Goal: Transaction & Acquisition: Download file/media

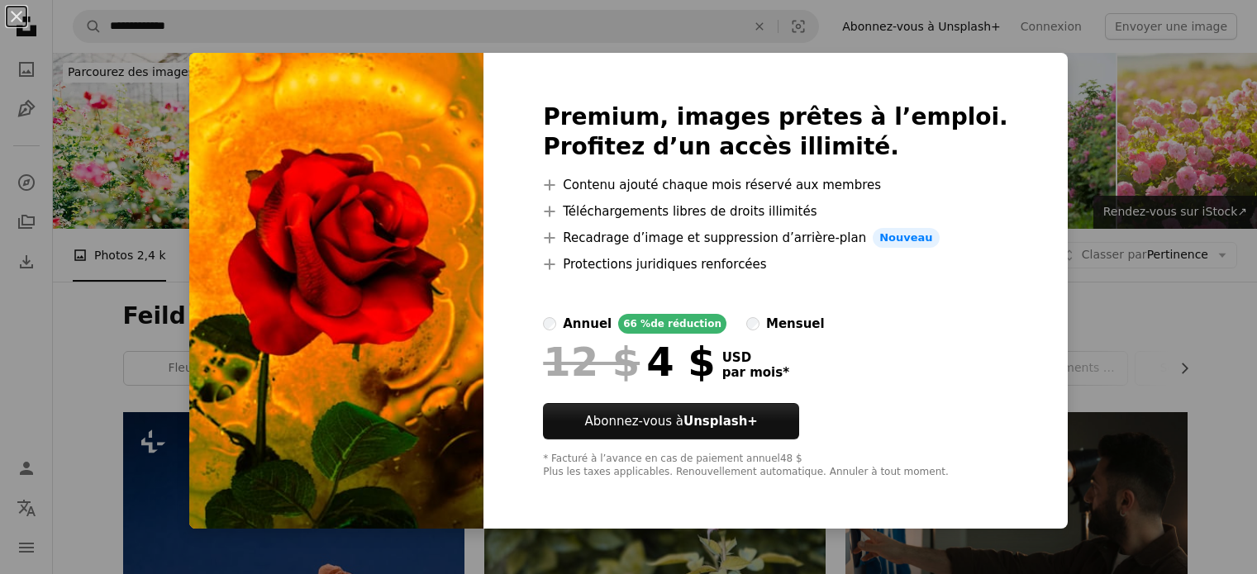
scroll to position [2149, 0]
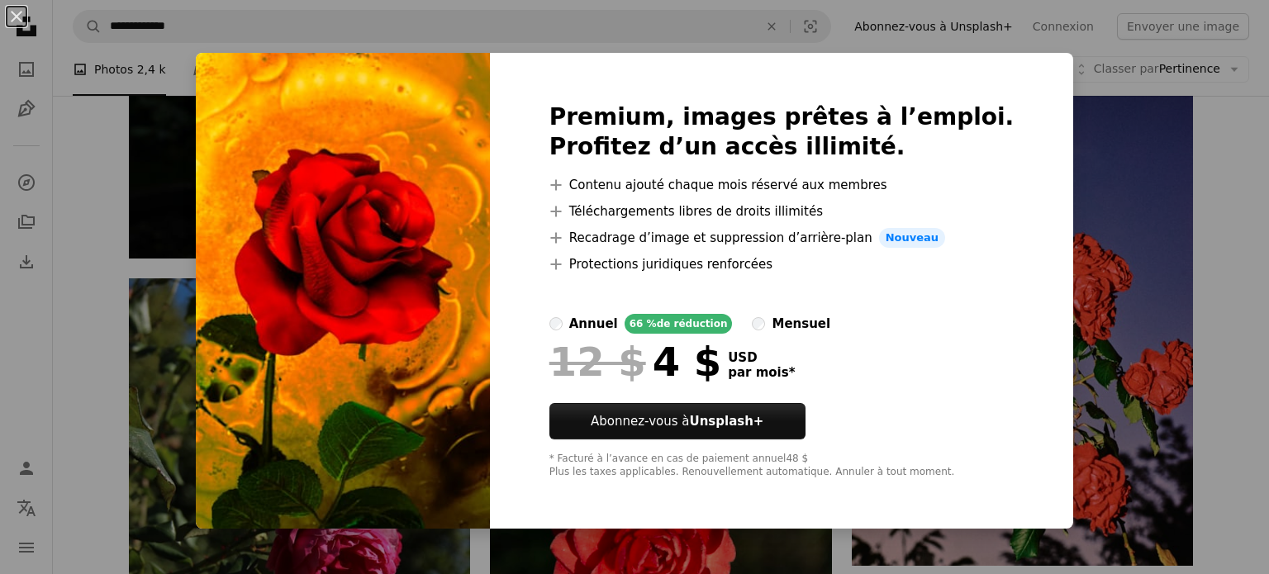
click at [1084, 156] on div "An X shape Premium, images prêtes à l’emploi. Profitez d’un accès illimité. A p…" at bounding box center [634, 287] width 1269 height 574
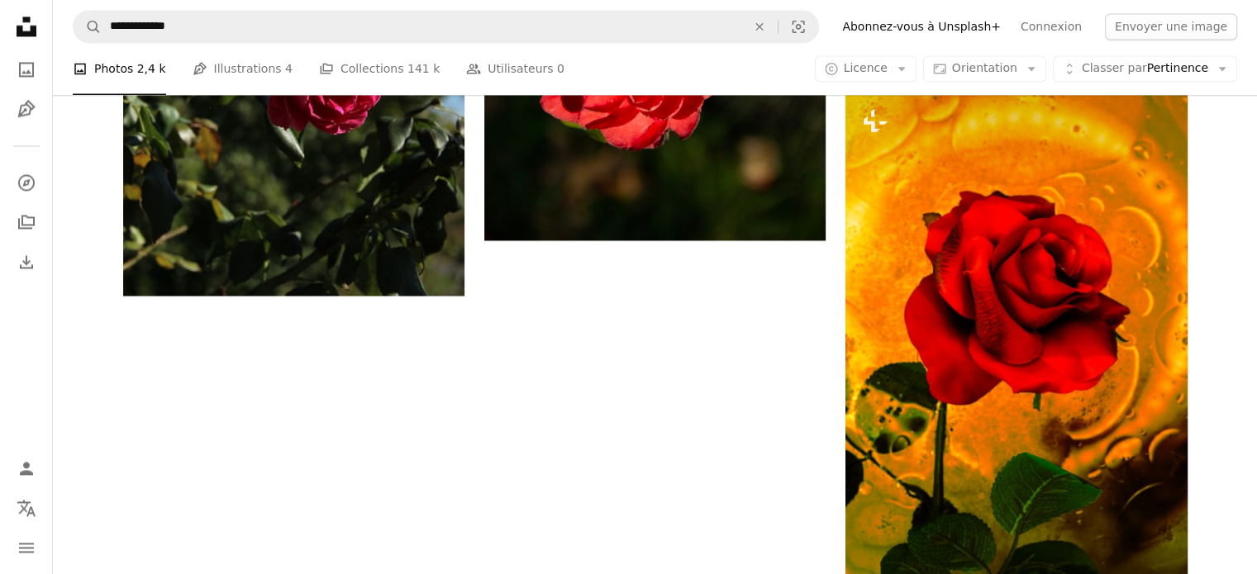
scroll to position [2645, 0]
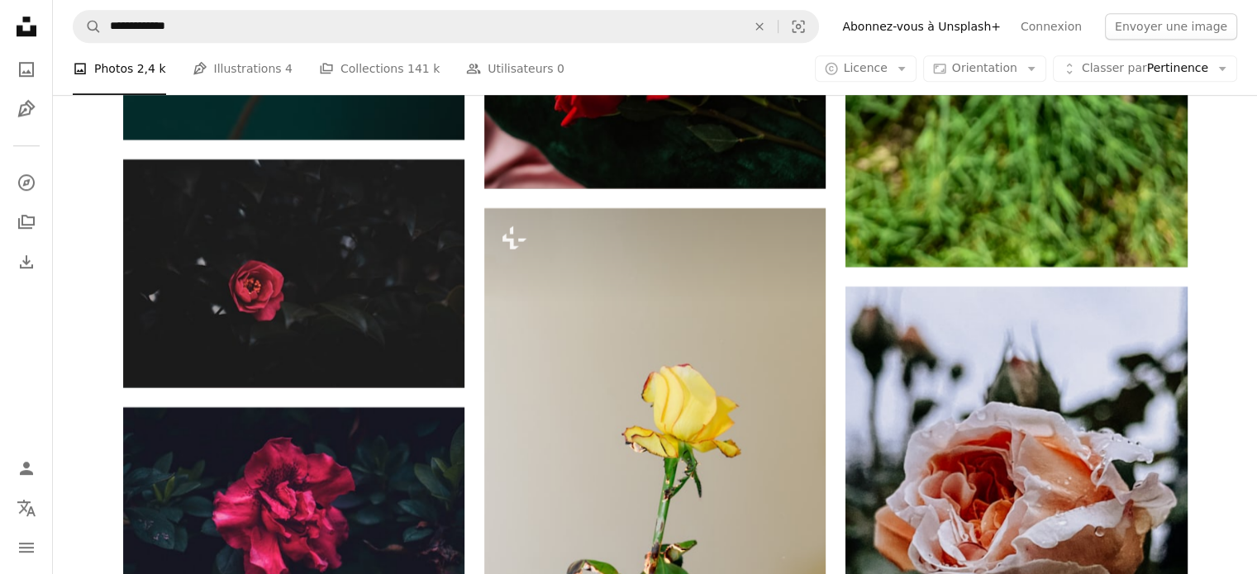
scroll to position [20082, 0]
